Goal: Task Accomplishment & Management: Manage account settings

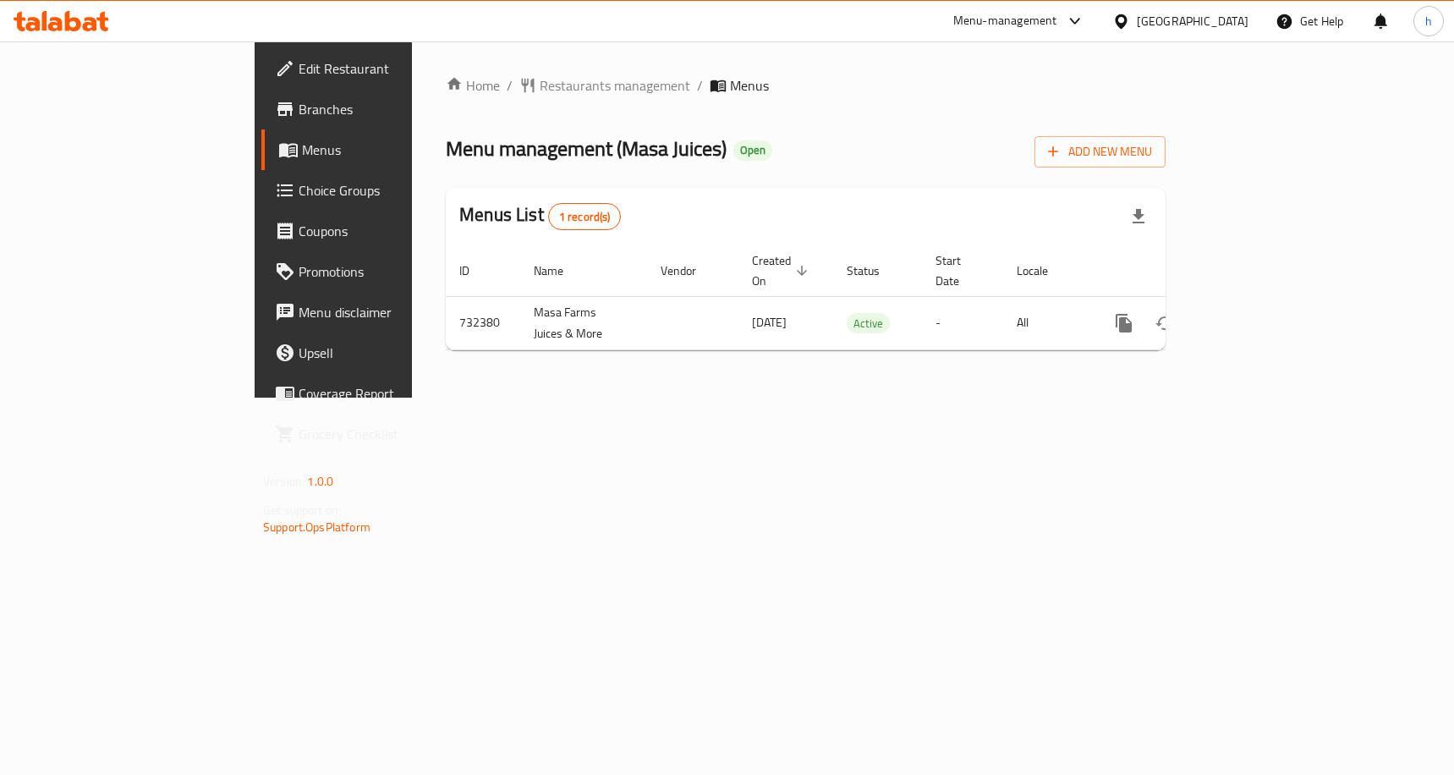
click at [277, 196] on icon at bounding box center [285, 190] width 16 height 13
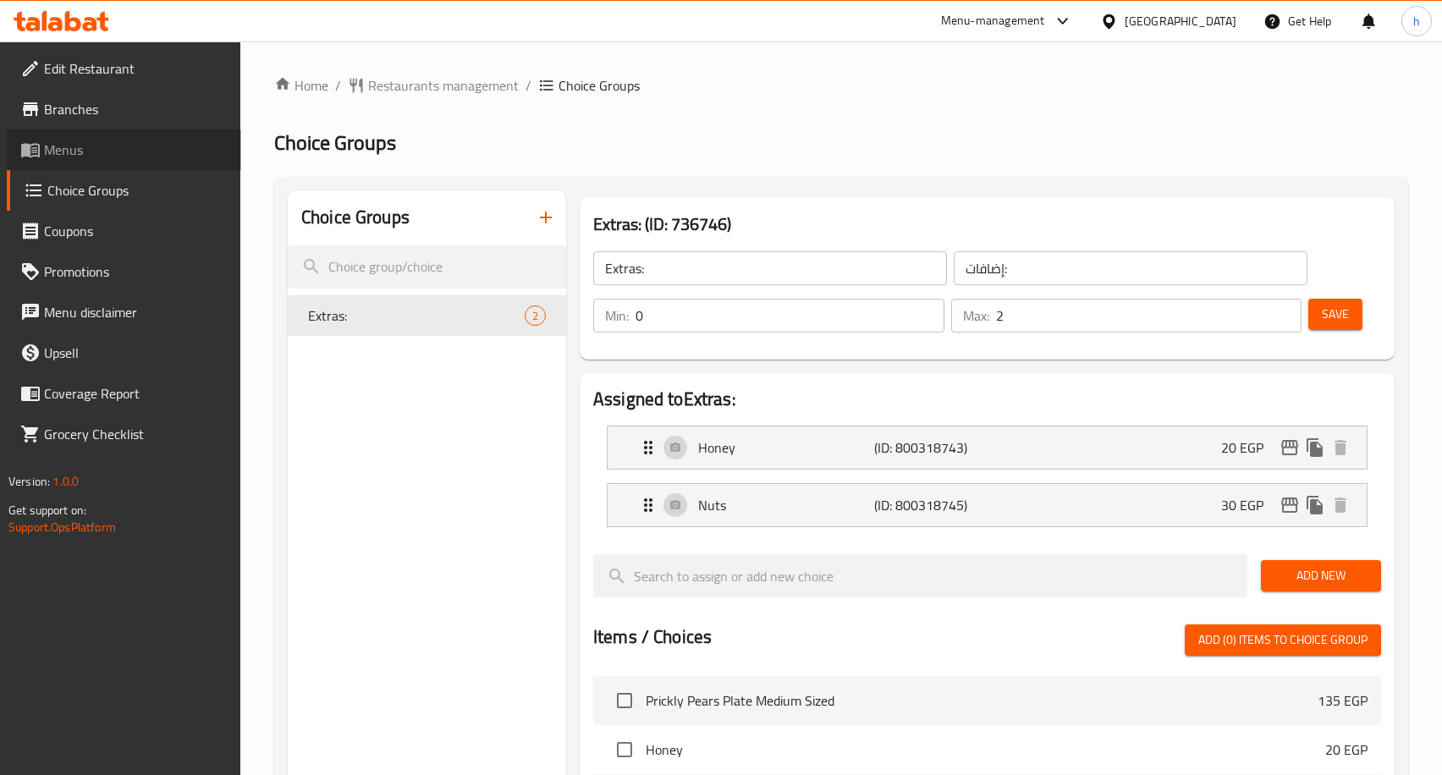
click at [23, 143] on icon at bounding box center [30, 150] width 20 height 20
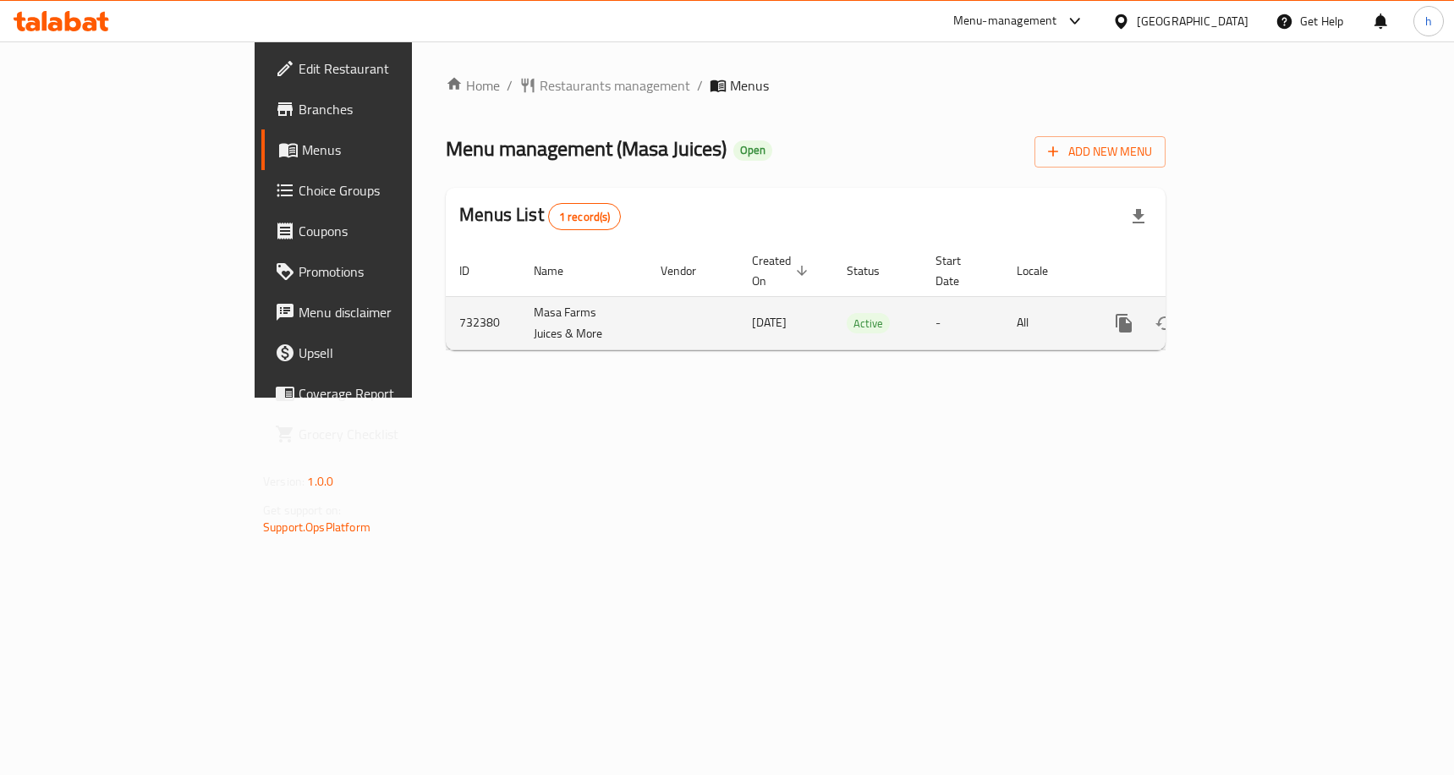
click at [1254, 316] on icon "enhanced table" at bounding box center [1246, 323] width 15 height 15
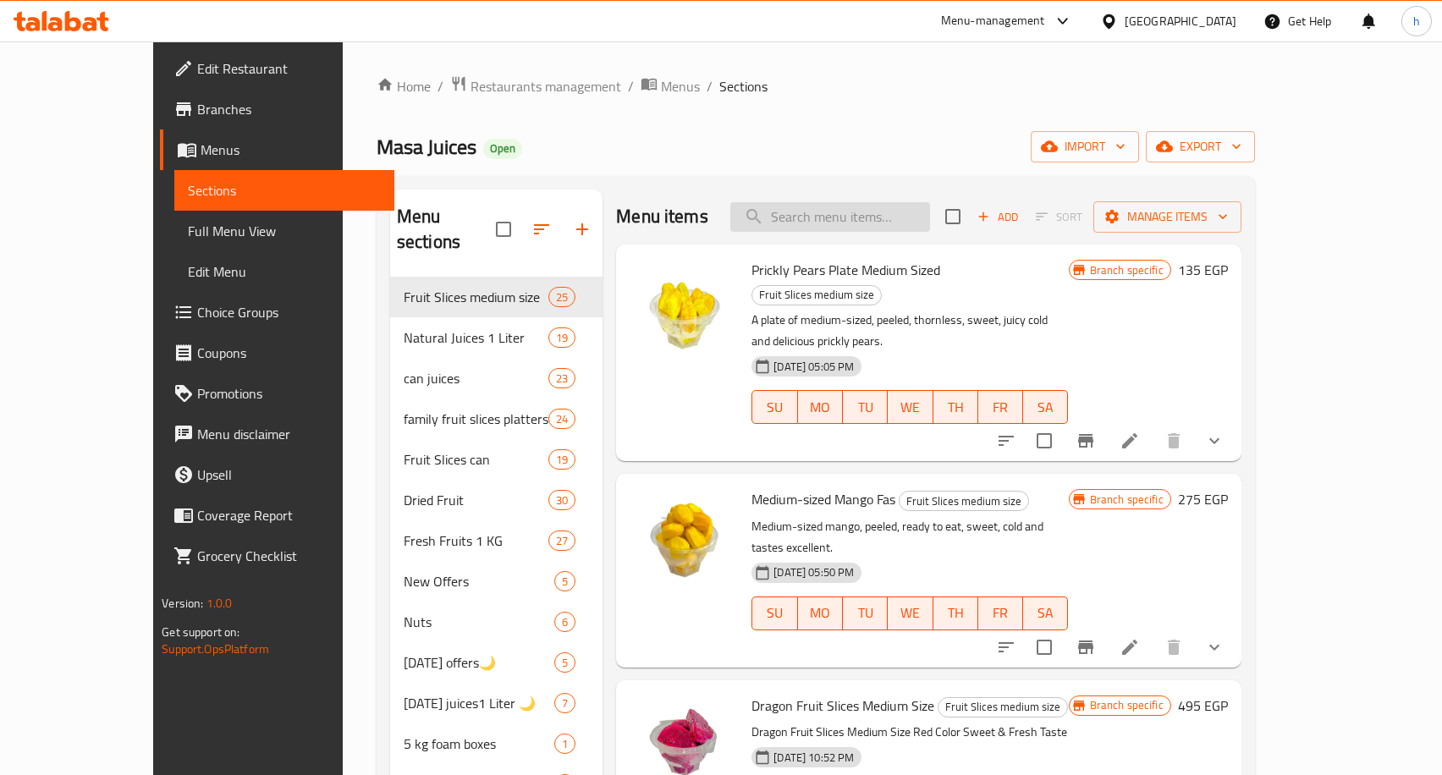
click at [929, 209] on input "search" at bounding box center [830, 217] width 200 height 30
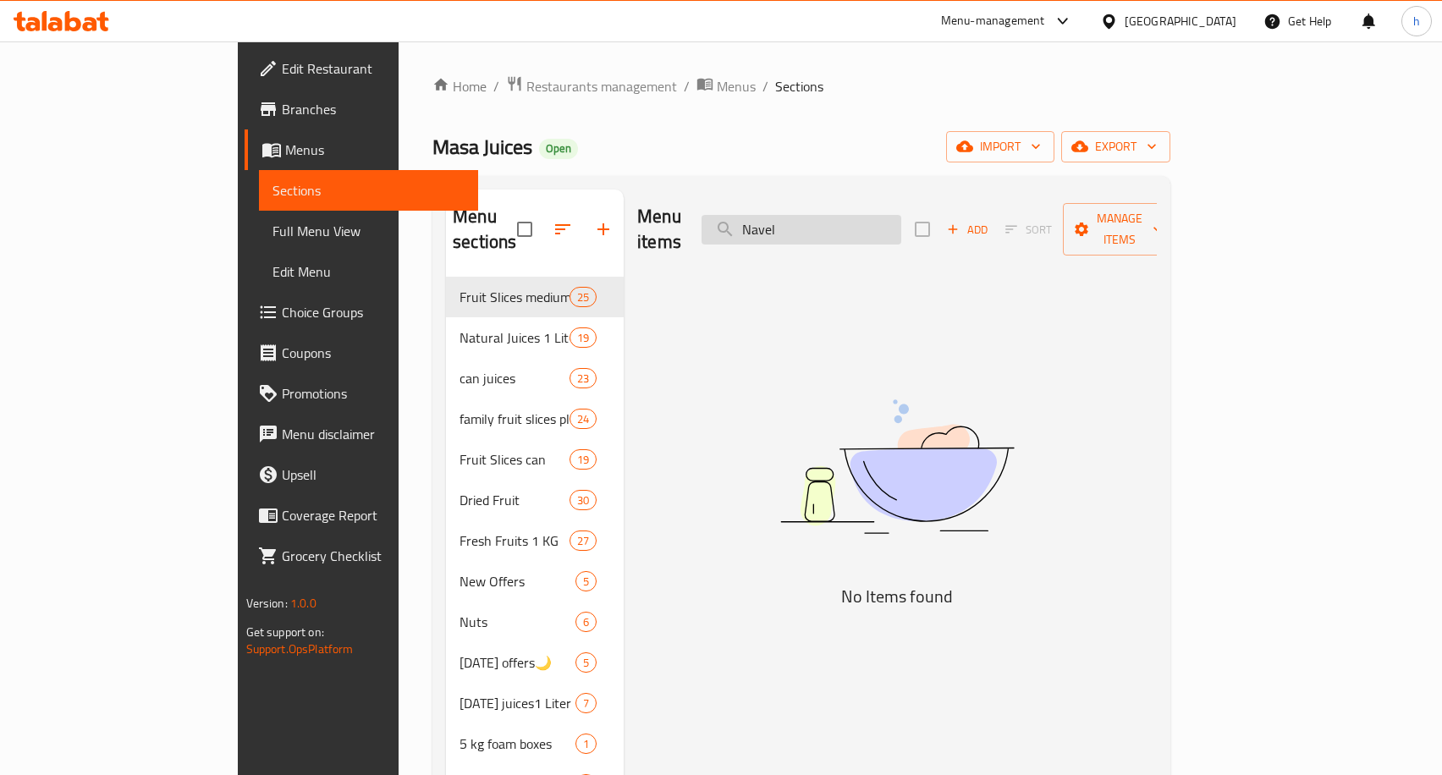
type input "Navel"
click at [901, 218] on input "Navel" at bounding box center [801, 230] width 200 height 30
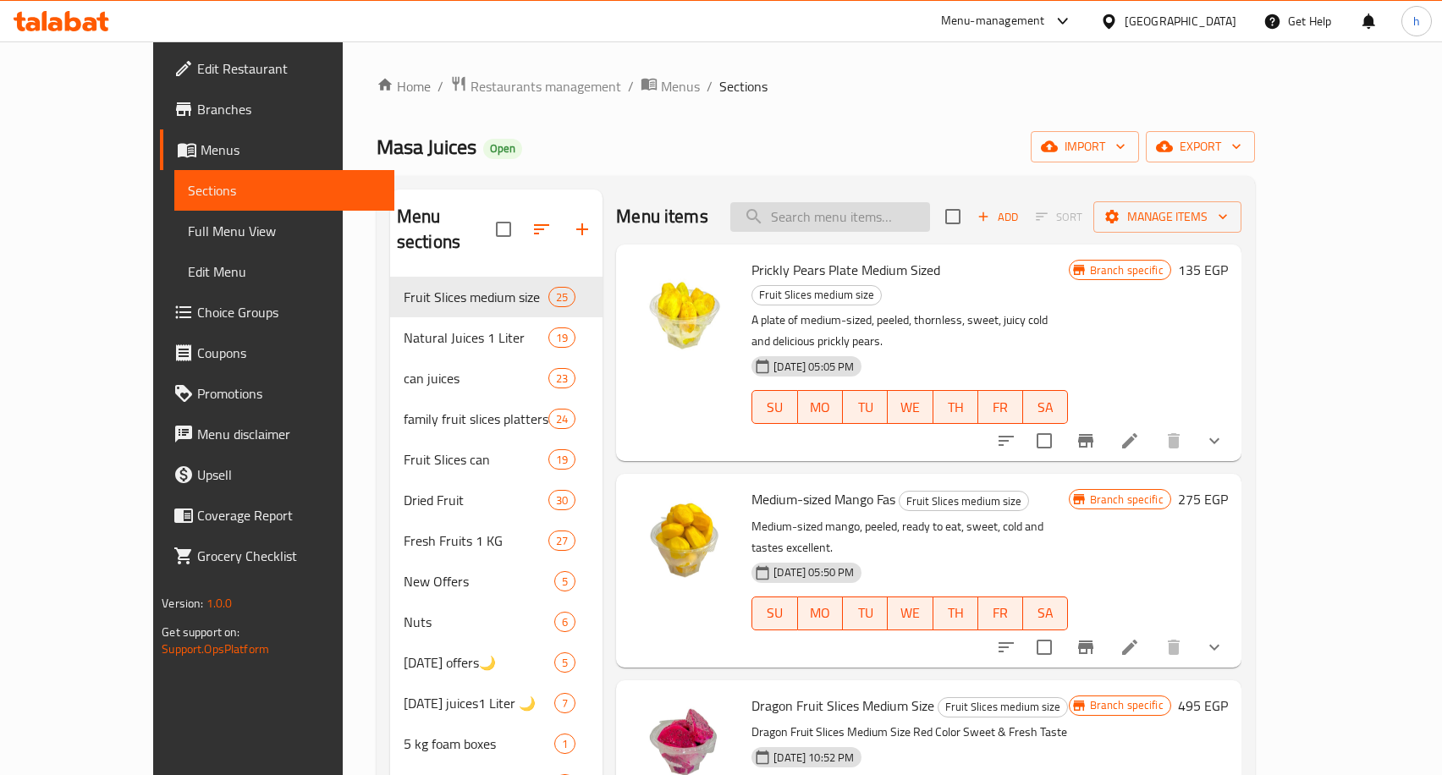
click at [852, 217] on input "search" at bounding box center [830, 217] width 200 height 30
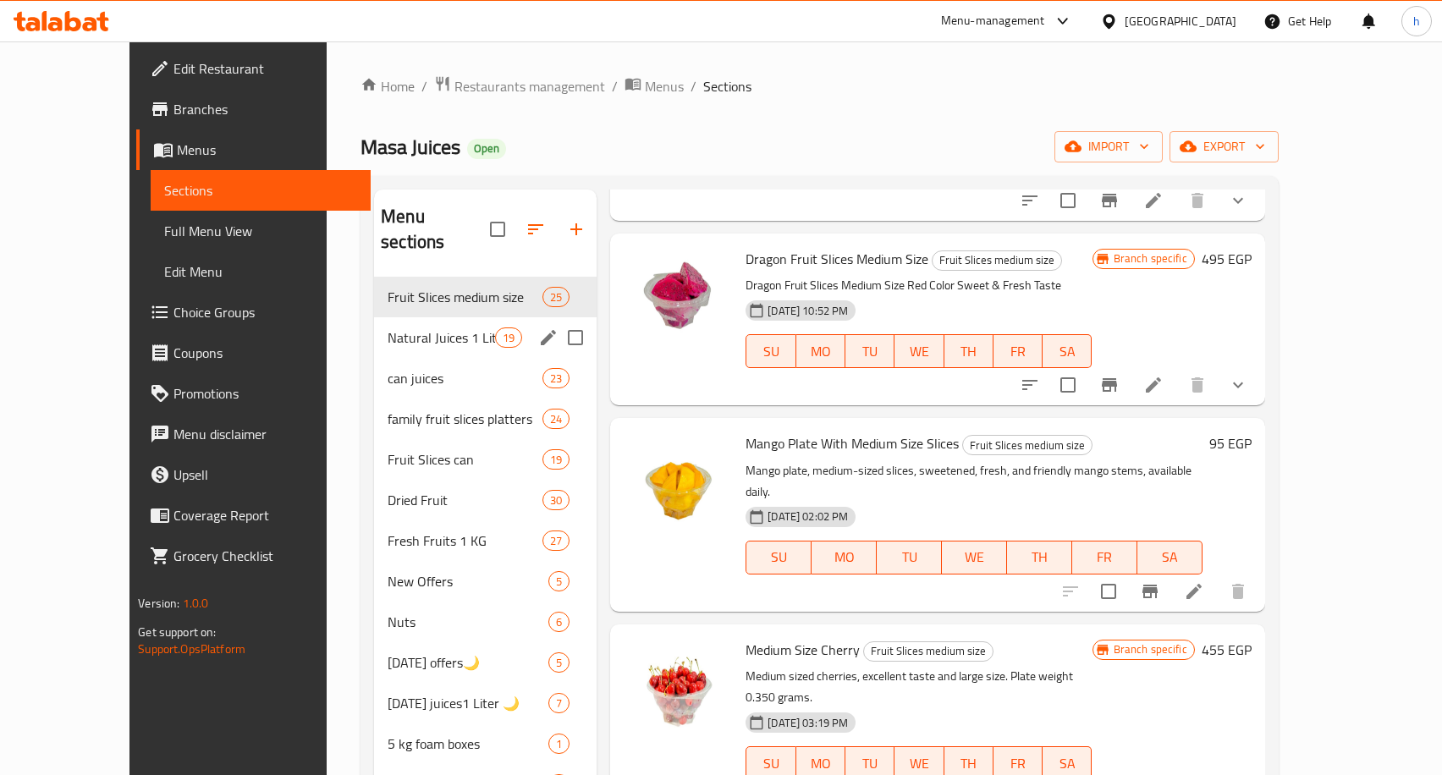
click at [387, 324] on div "Natural Juices 1 Liter 19" at bounding box center [485, 337] width 223 height 41
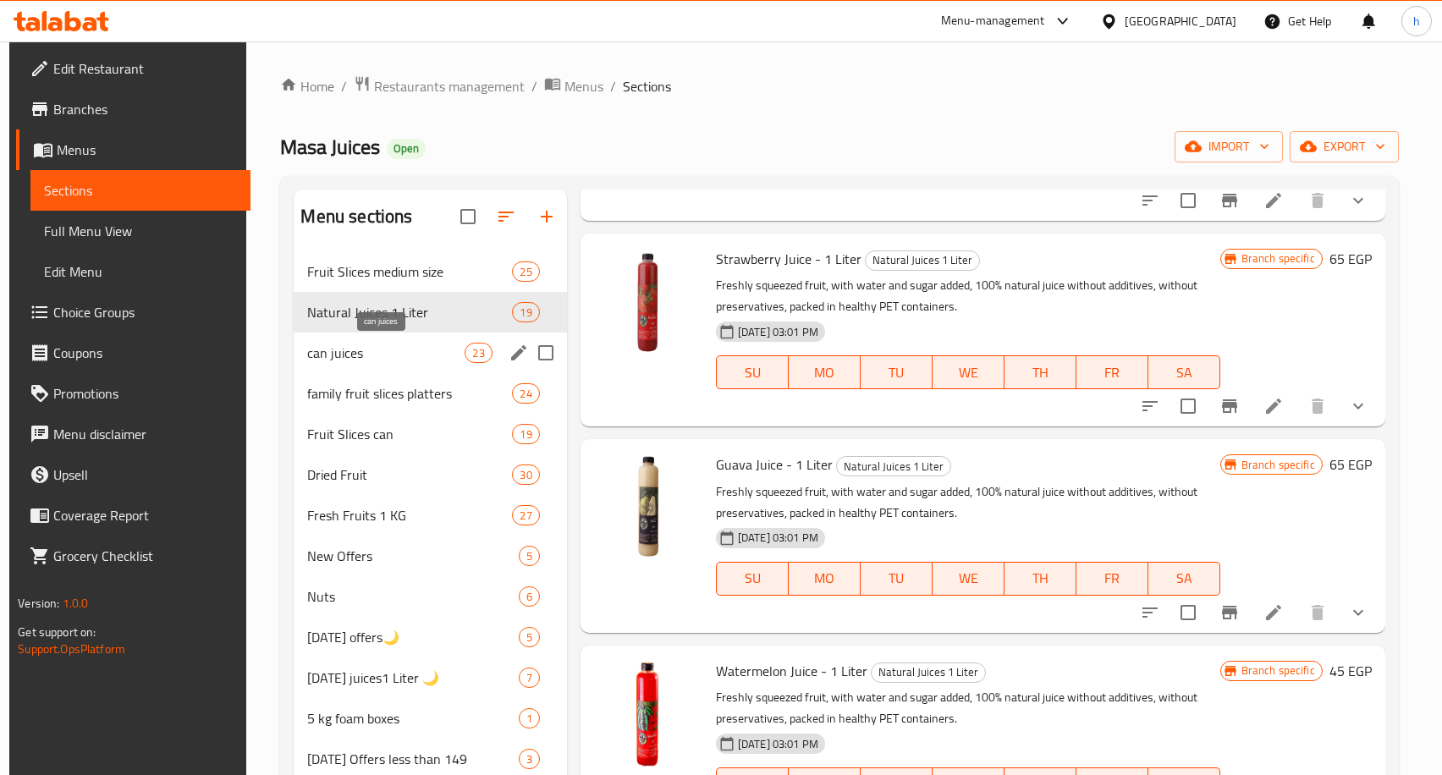
click at [365, 346] on span "can juices" at bounding box center [385, 353] width 157 height 20
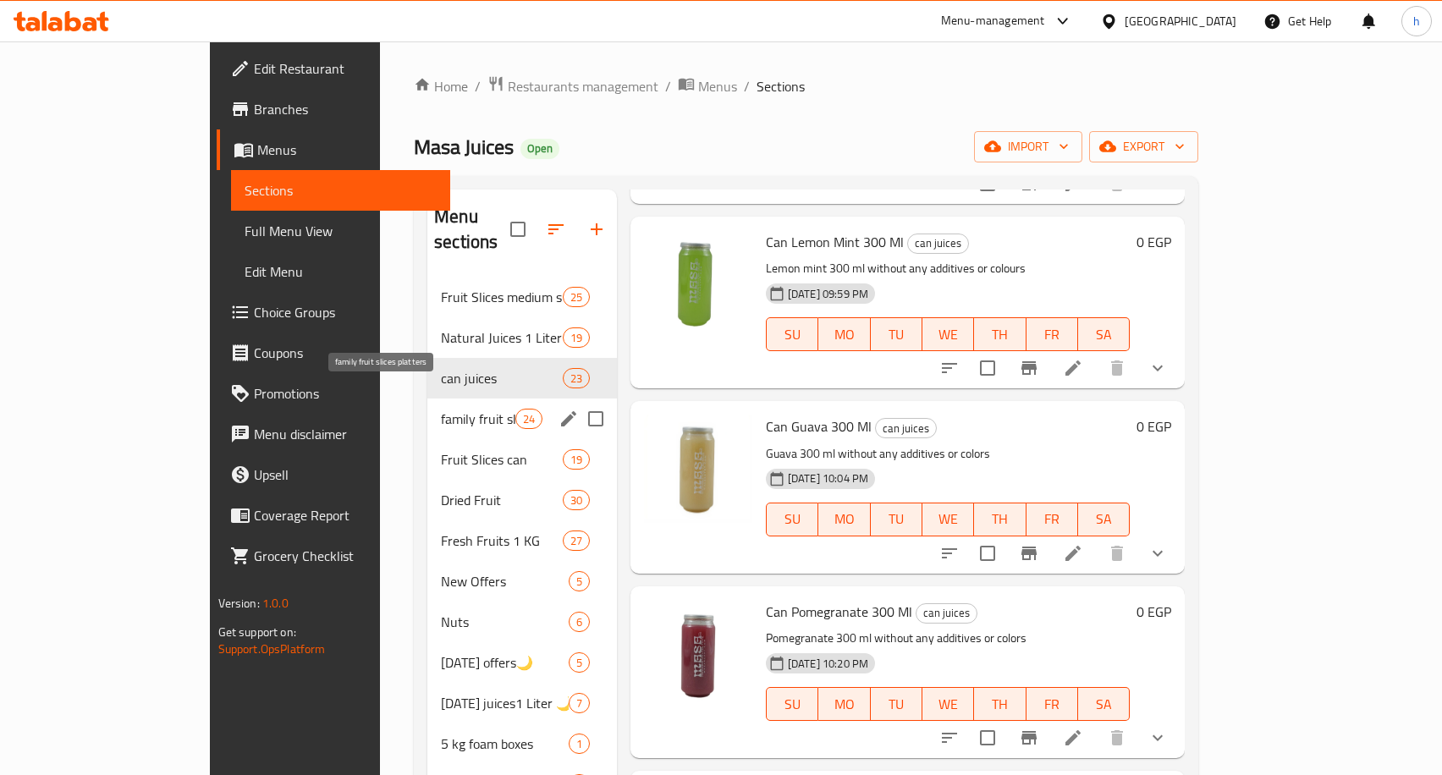
click at [441, 409] on span "family fruit slices platters" at bounding box center [478, 419] width 74 height 20
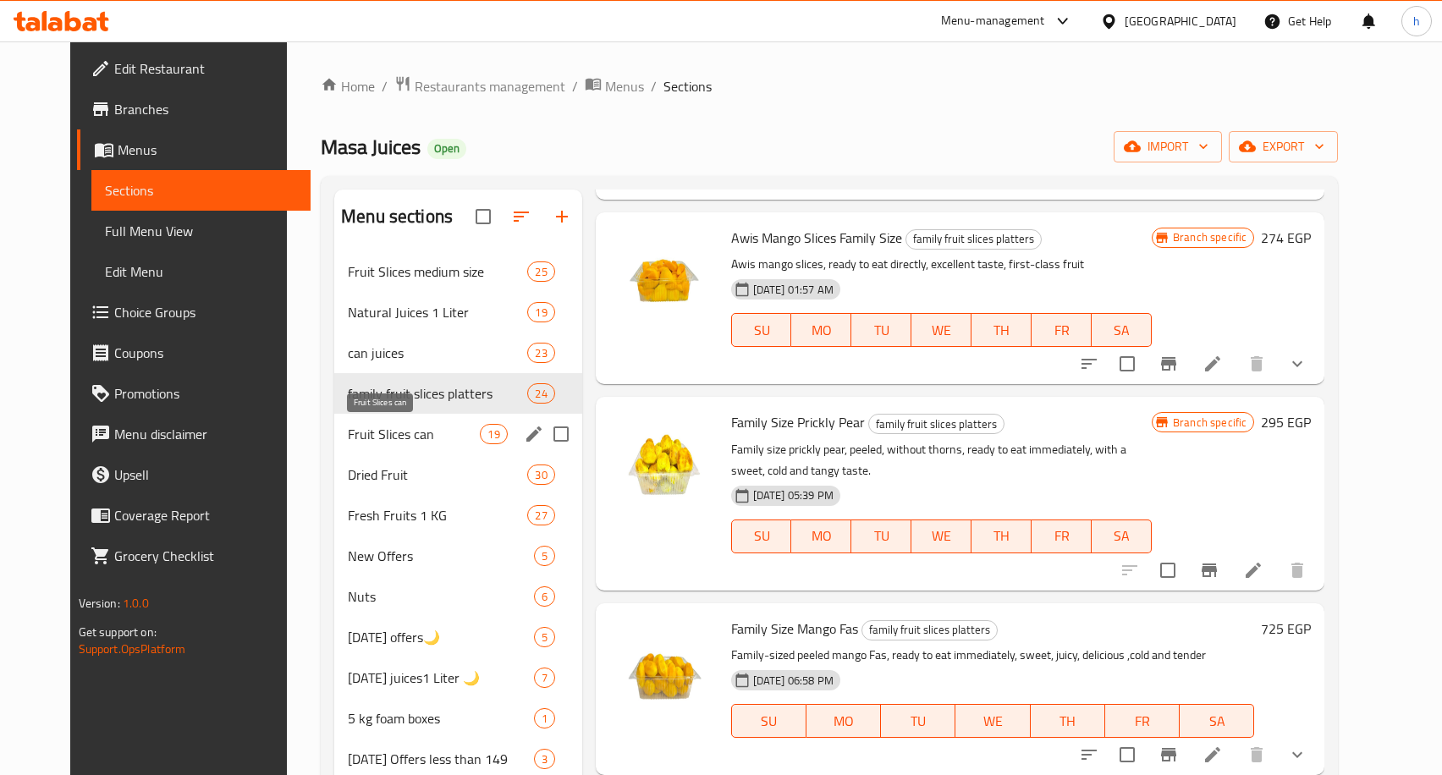
click at [367, 433] on span "Fruit Slices can" at bounding box center [414, 434] width 132 height 20
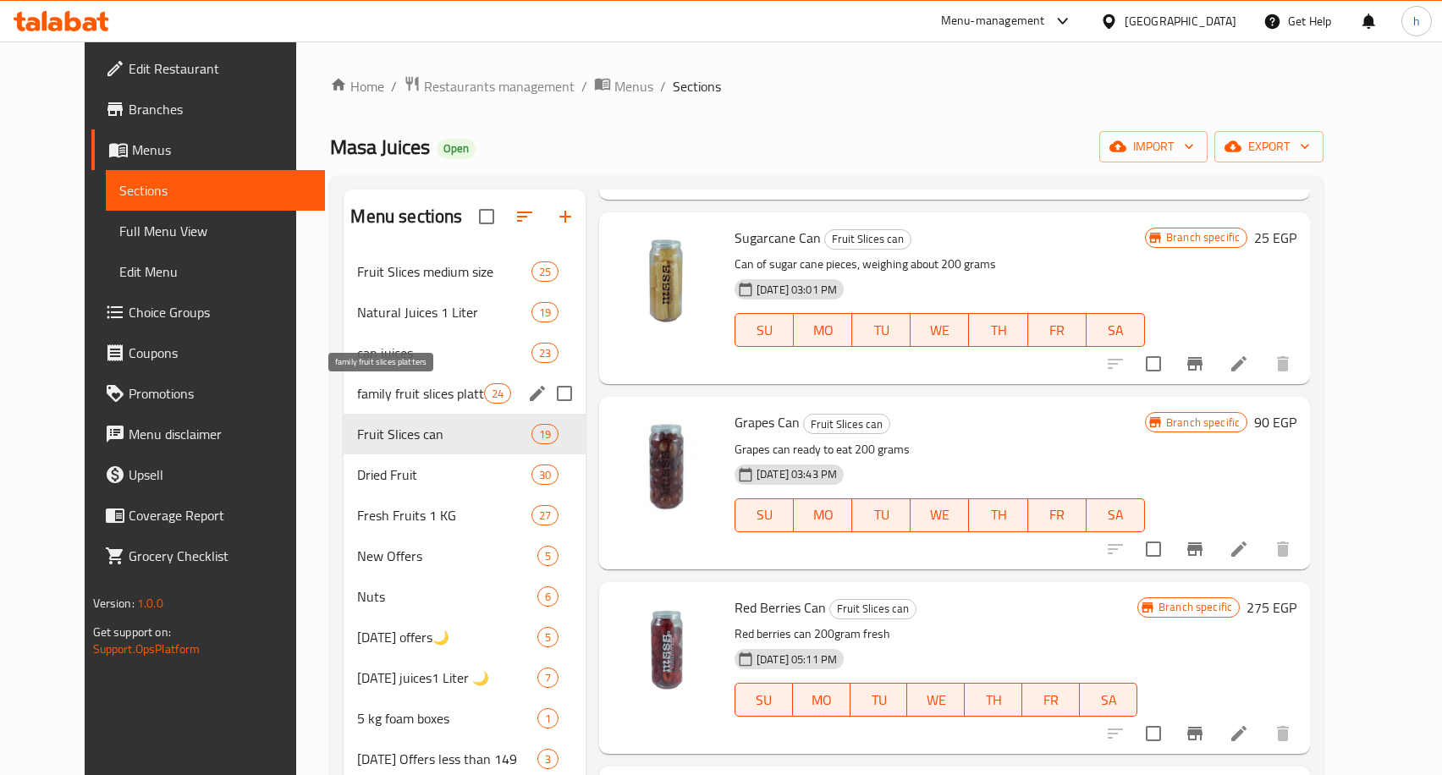
click at [368, 387] on span "family fruit slices platters" at bounding box center [420, 393] width 126 height 20
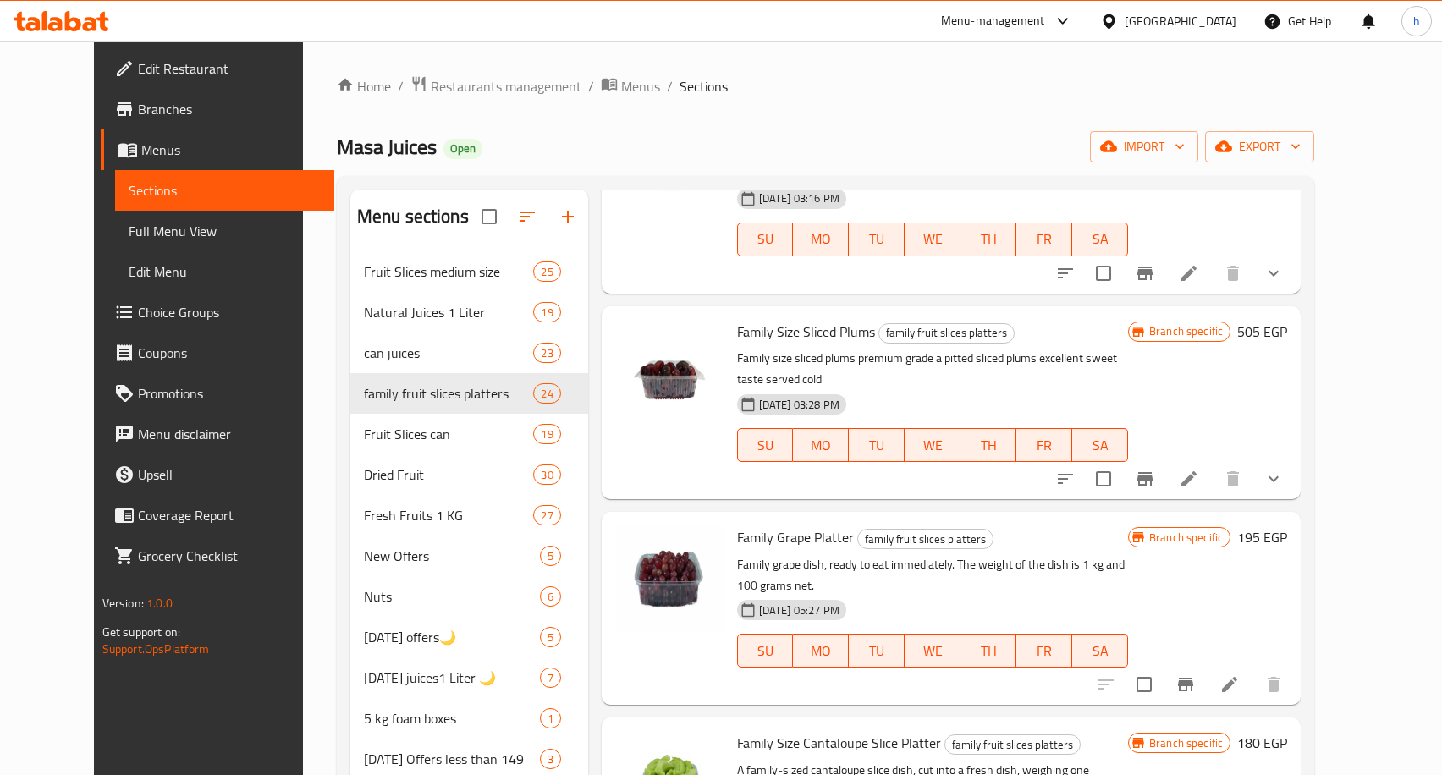
scroll to position [2200, 0]
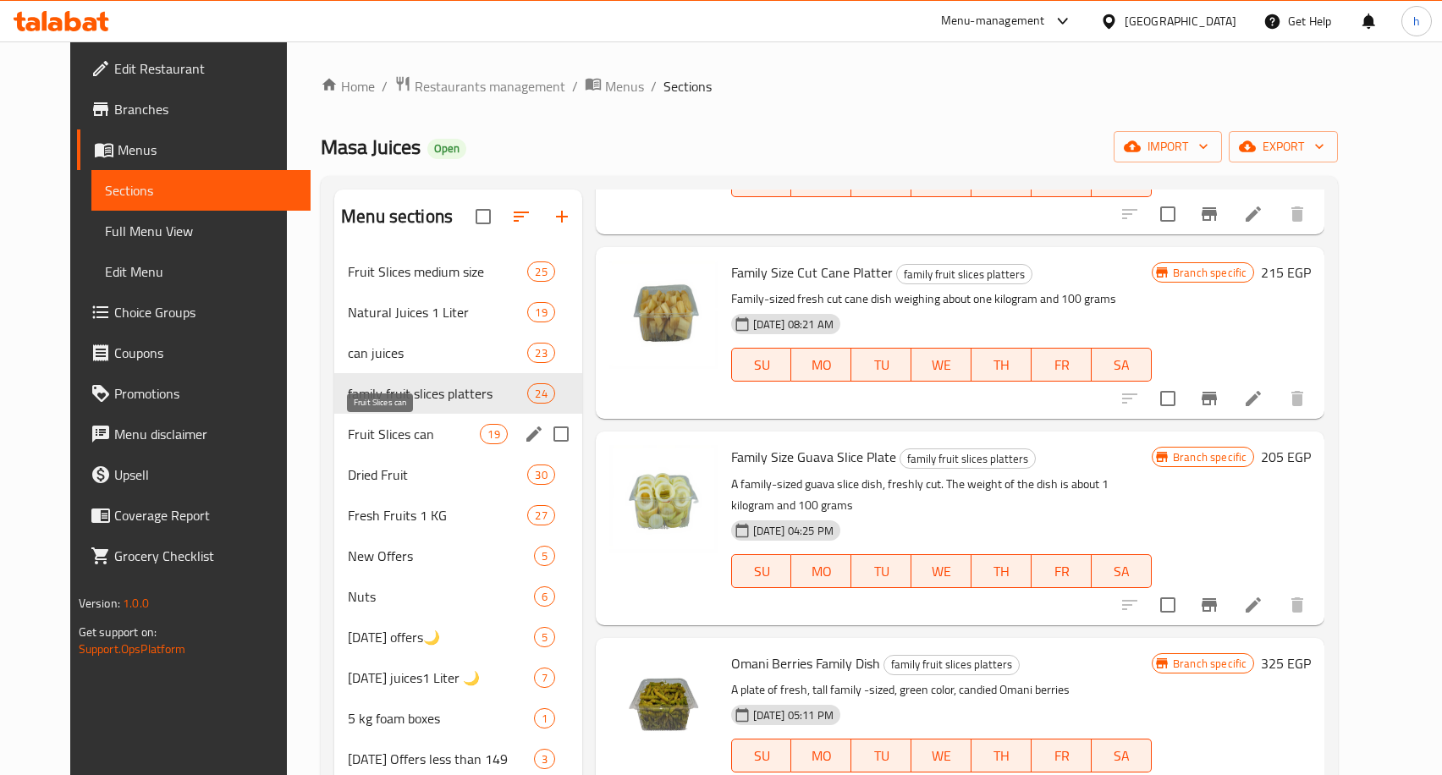
click at [415, 434] on span "Fruit Slices can" at bounding box center [414, 434] width 132 height 20
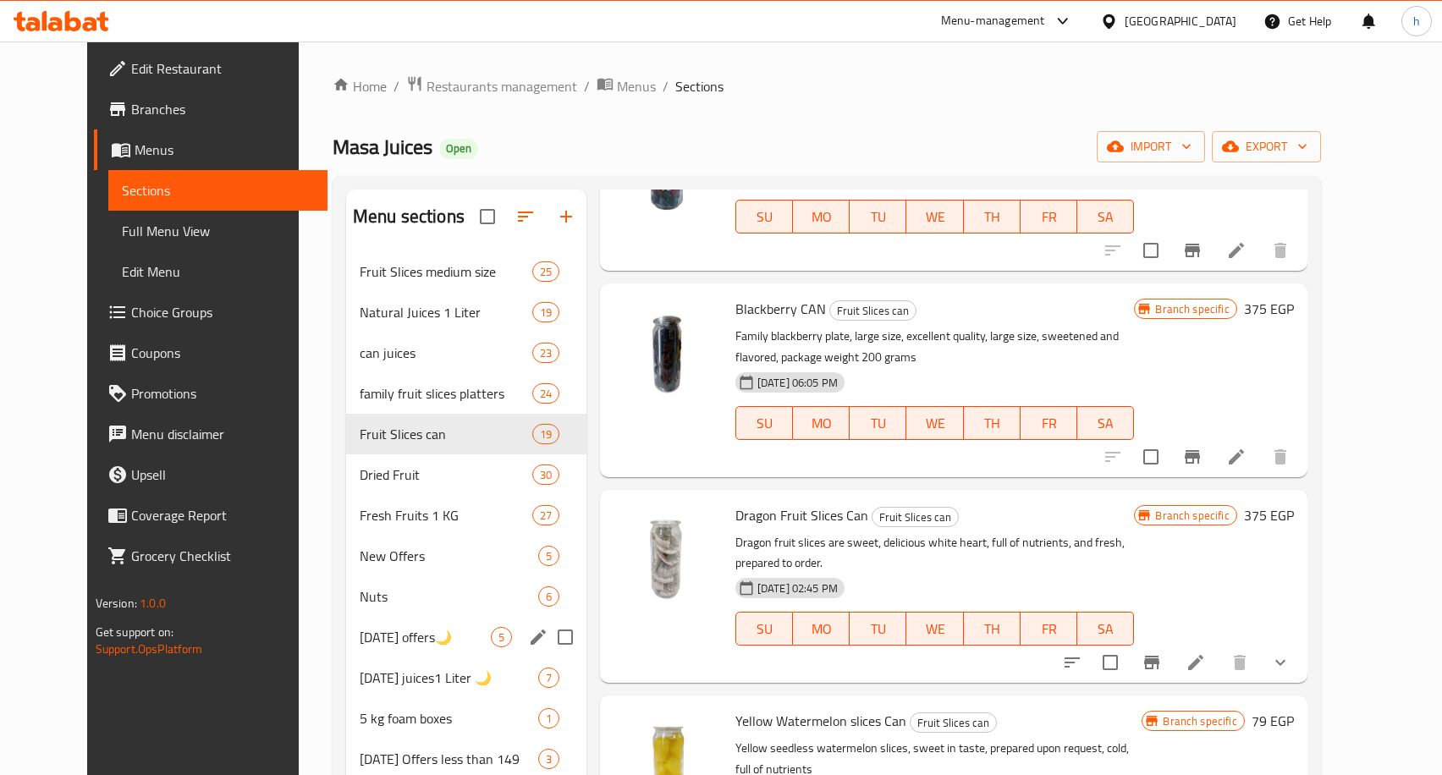
scroll to position [237, 0]
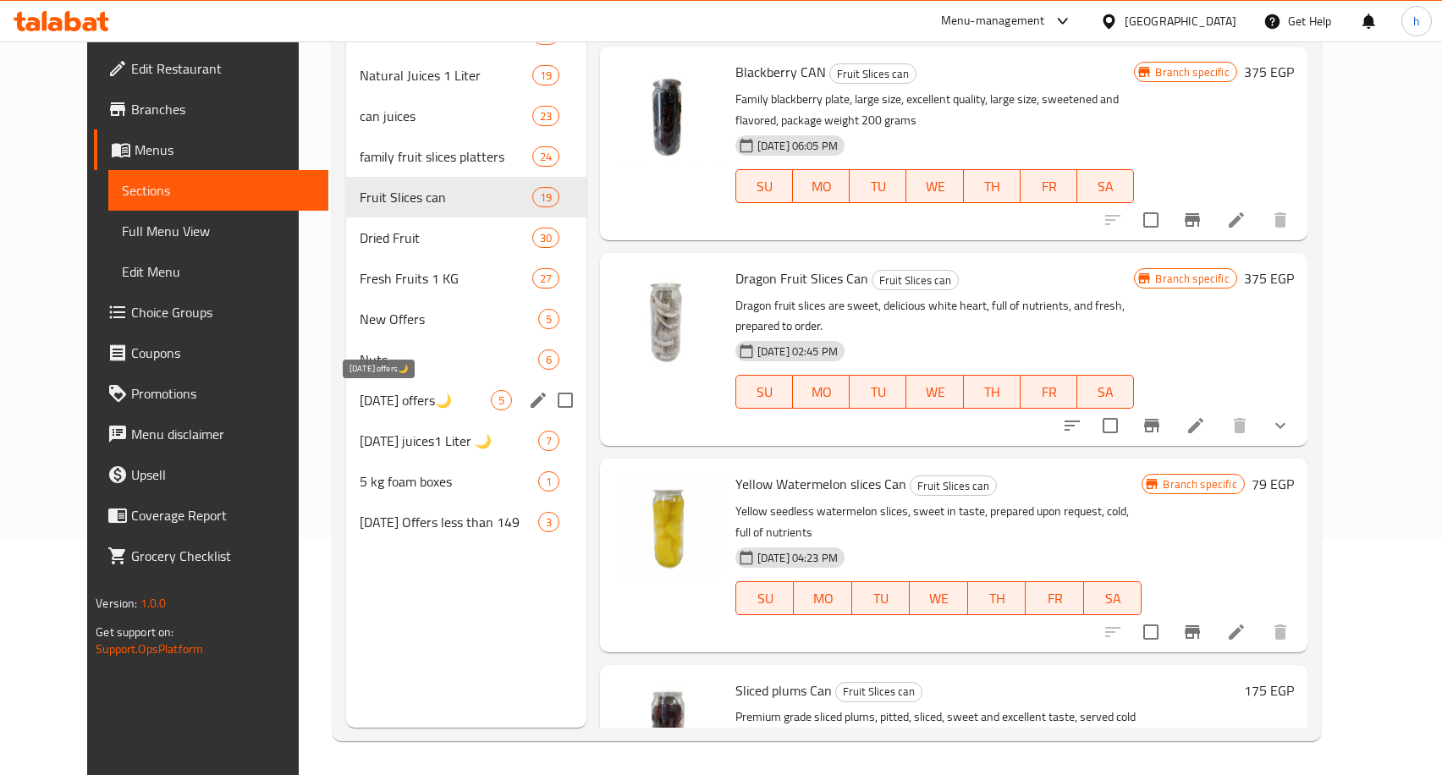
click at [360, 402] on span "Ramadan offers🌙" at bounding box center [425, 400] width 131 height 20
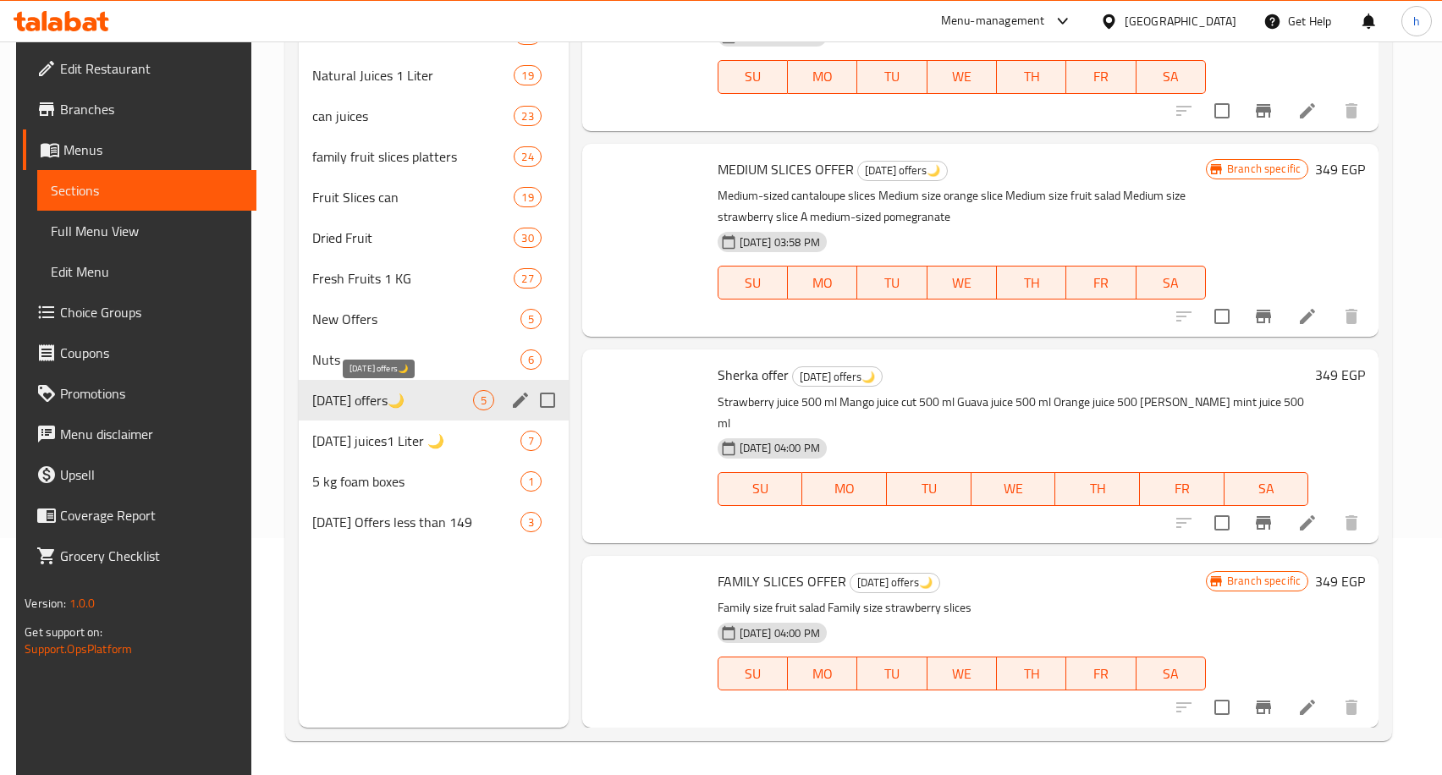
scroll to position [233, 0]
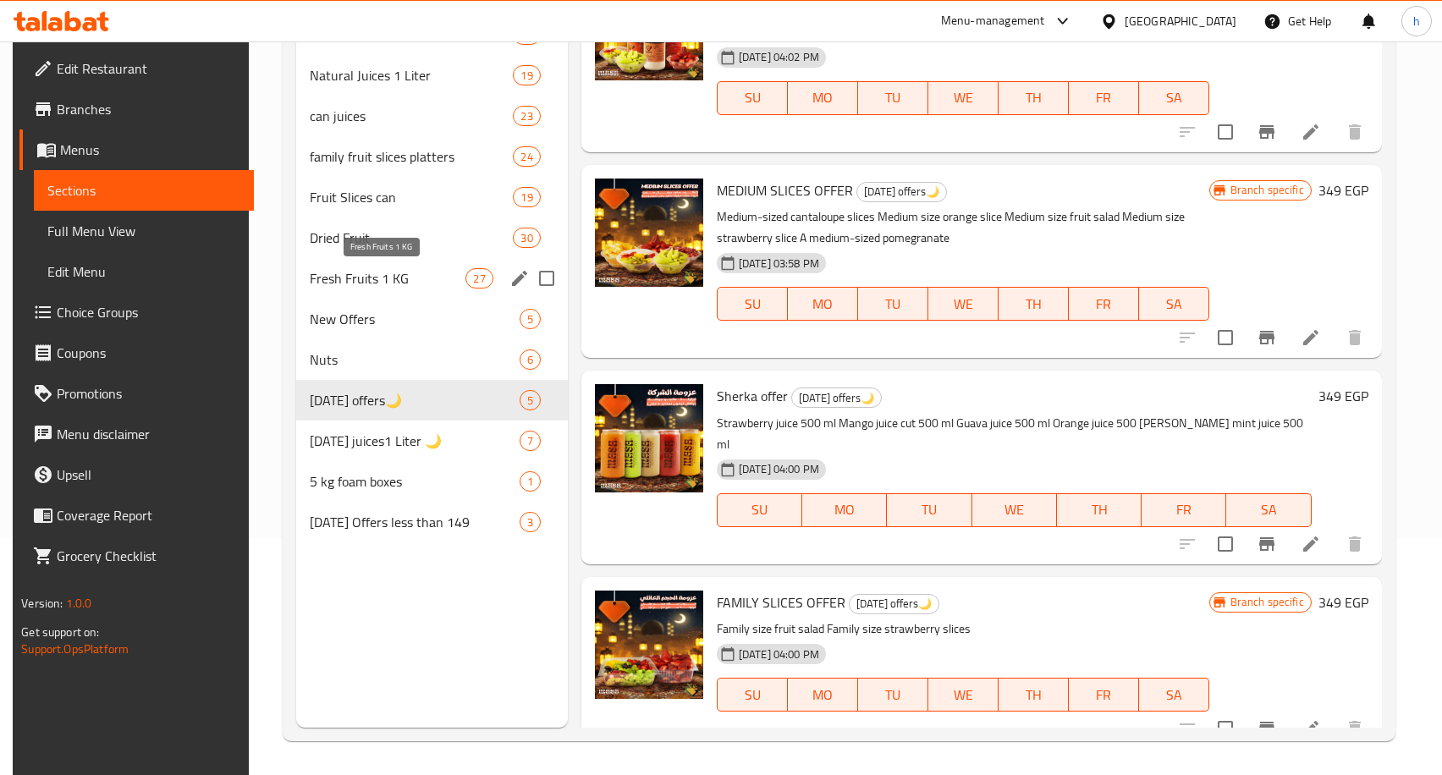
click at [330, 283] on span "Fresh Fruits 1 KG" at bounding box center [388, 278] width 156 height 20
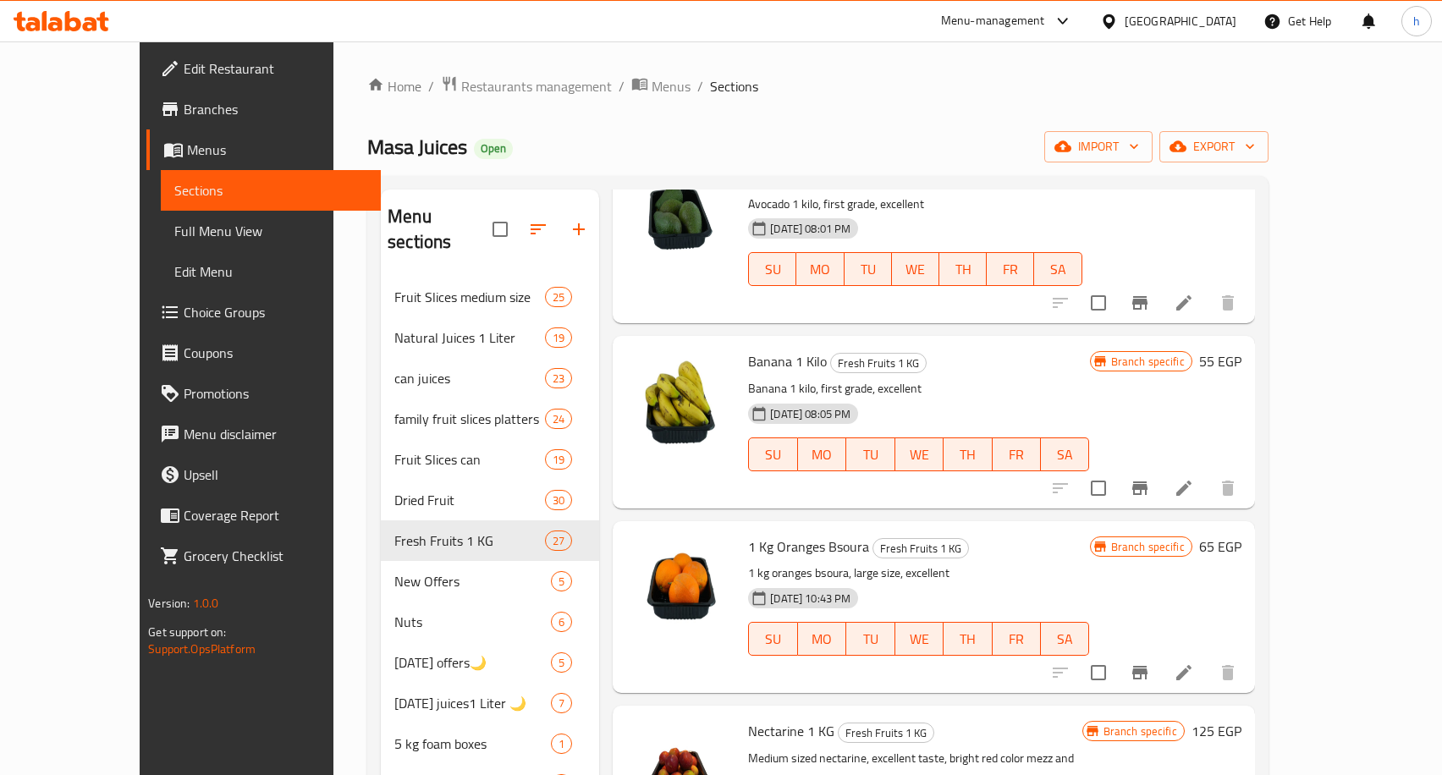
scroll to position [2200, 0]
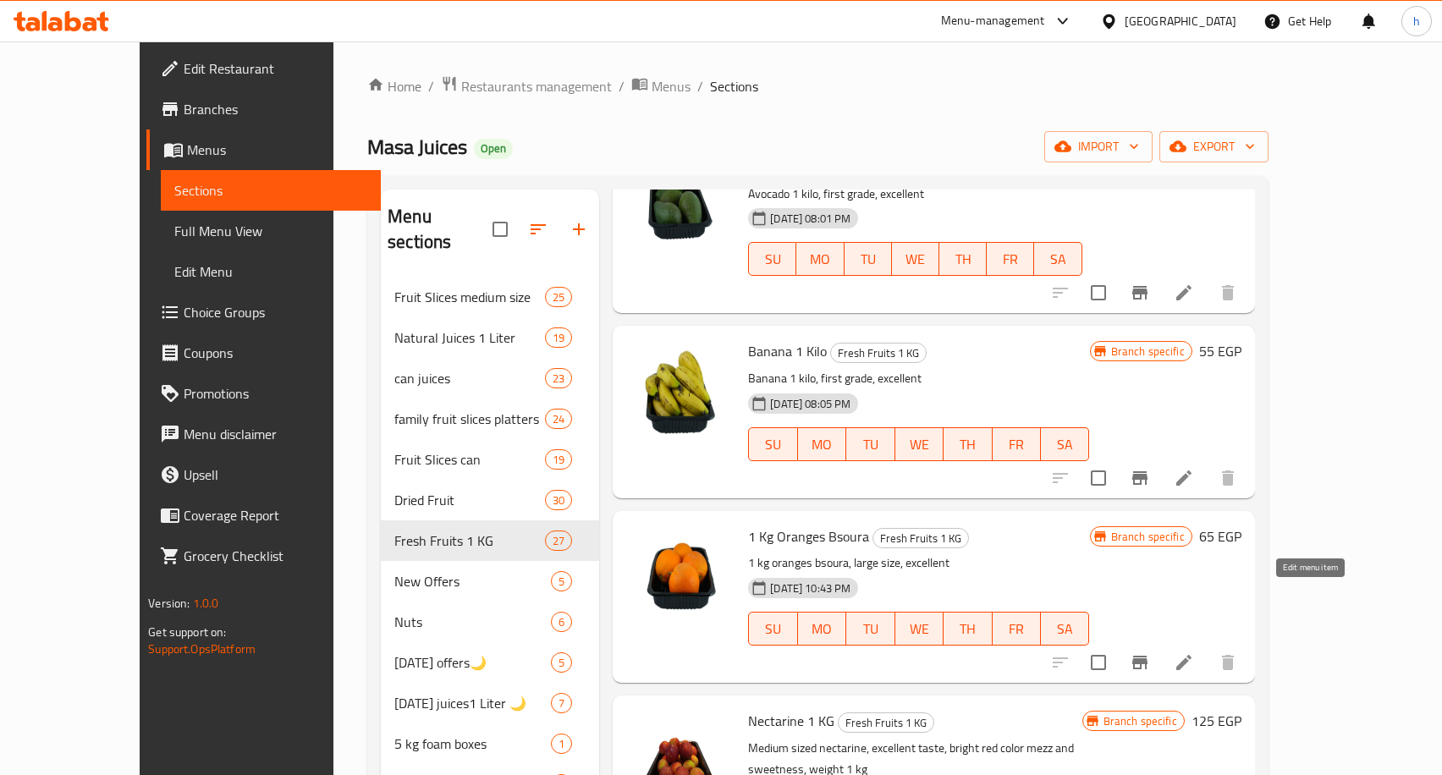
click at [1194, 652] on icon at bounding box center [1183, 662] width 20 height 20
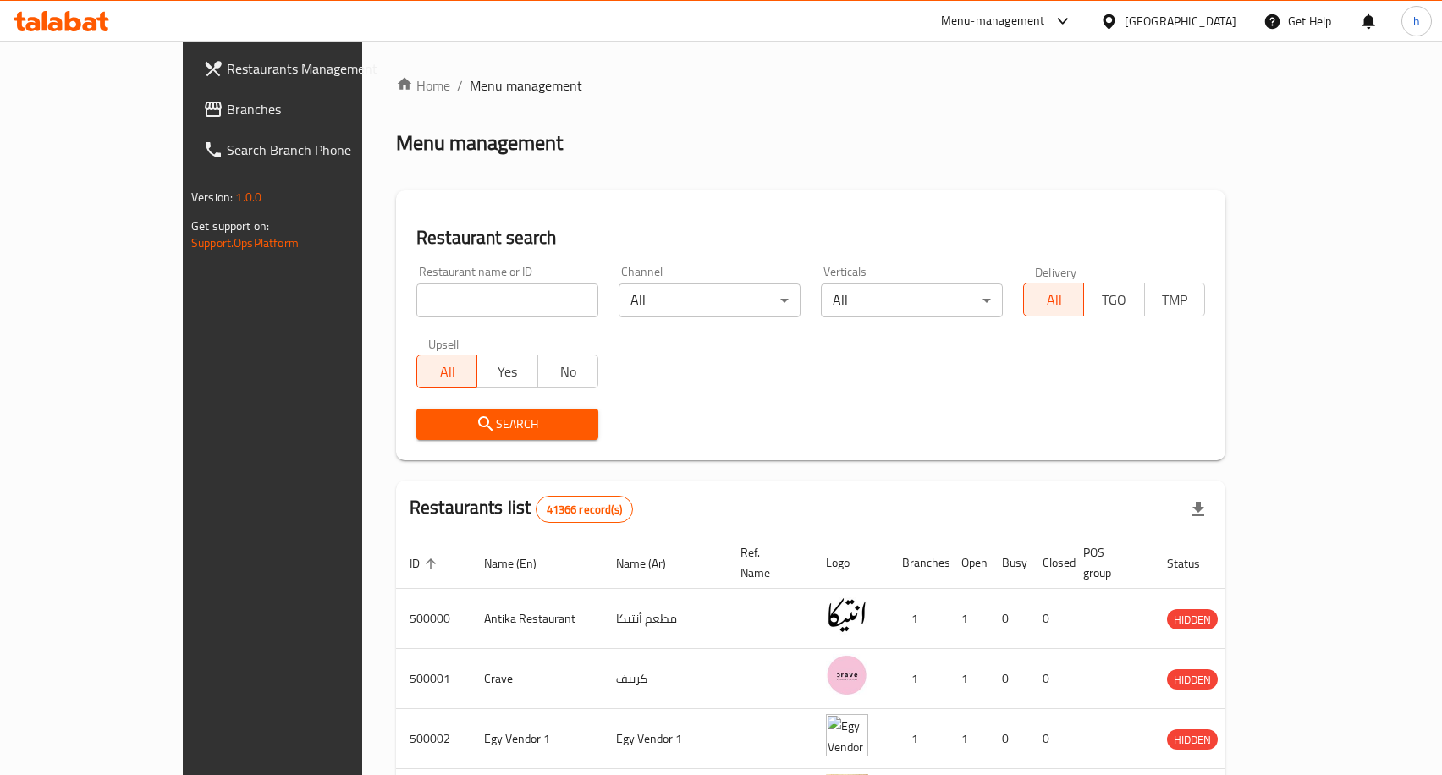
click at [190, 85] on link "Restaurants Management" at bounding box center [307, 68] width 234 height 41
